Goal: Task Accomplishment & Management: Manage account settings

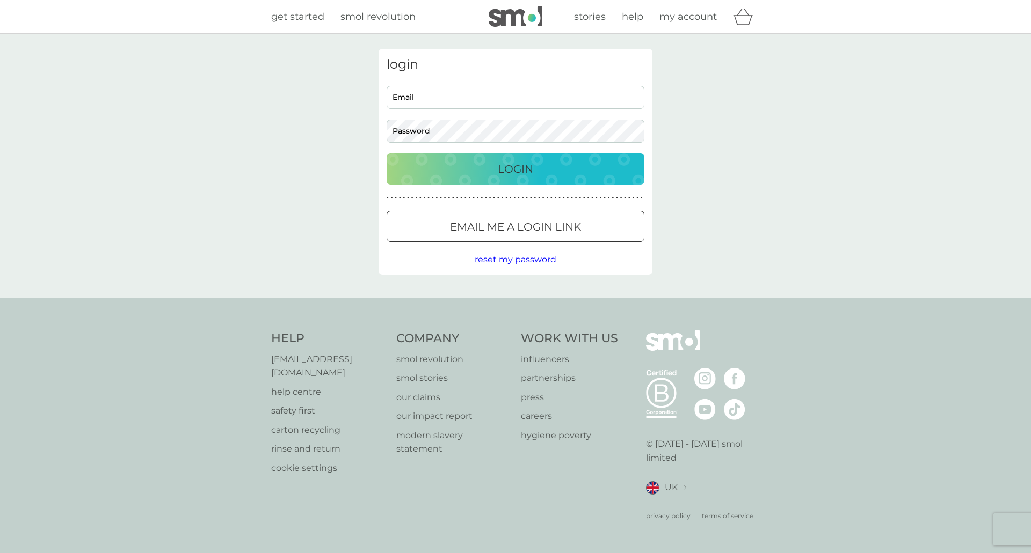
type input "loubowles@gmail.com"
click at [494, 93] on input "loubowles@gmail.com" at bounding box center [516, 97] width 258 height 23
click at [512, 171] on p "Login" at bounding box center [515, 169] width 35 height 17
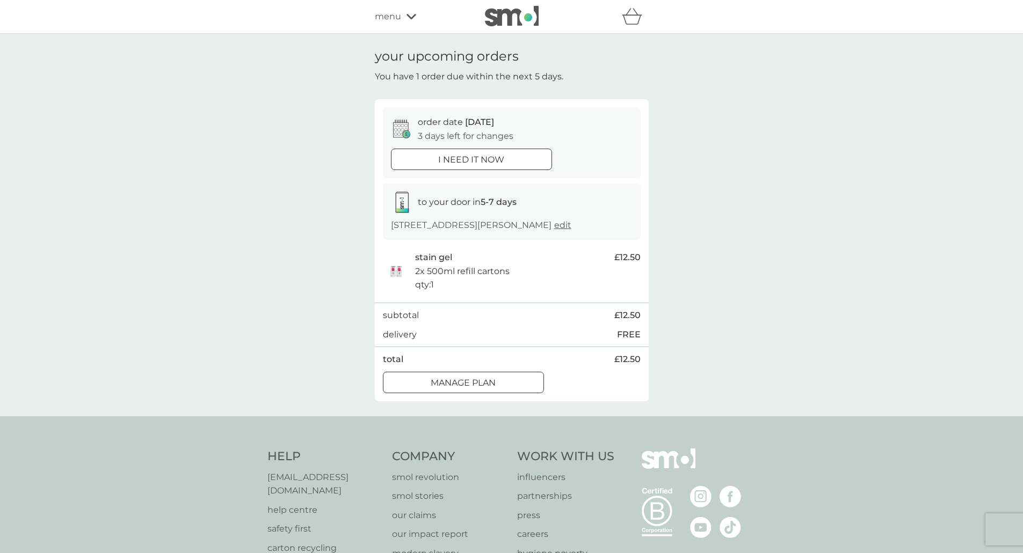
click at [392, 20] on span "menu" at bounding box center [388, 17] width 26 height 14
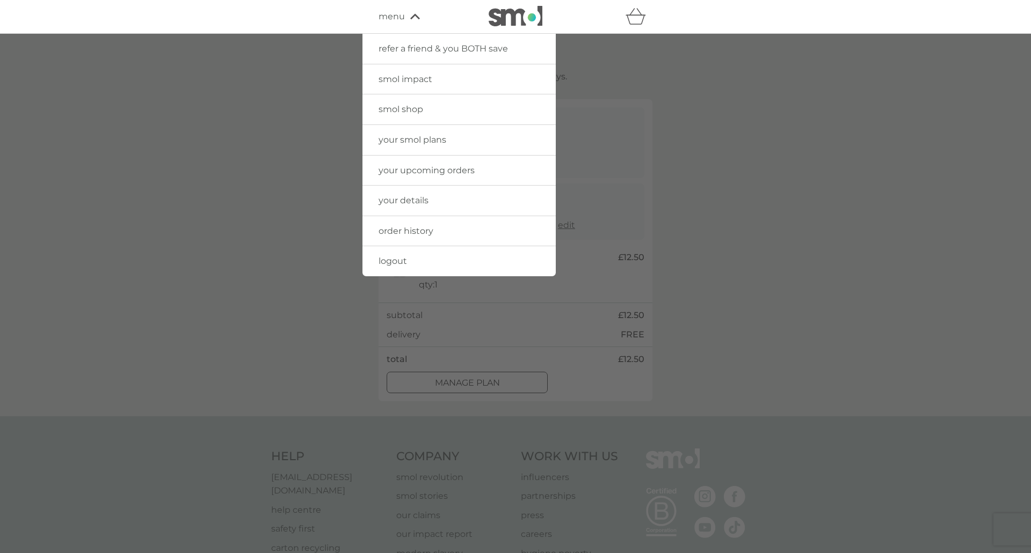
click at [404, 260] on span "logout" at bounding box center [392, 261] width 28 height 10
